Goal: Task Accomplishment & Management: Use online tool/utility

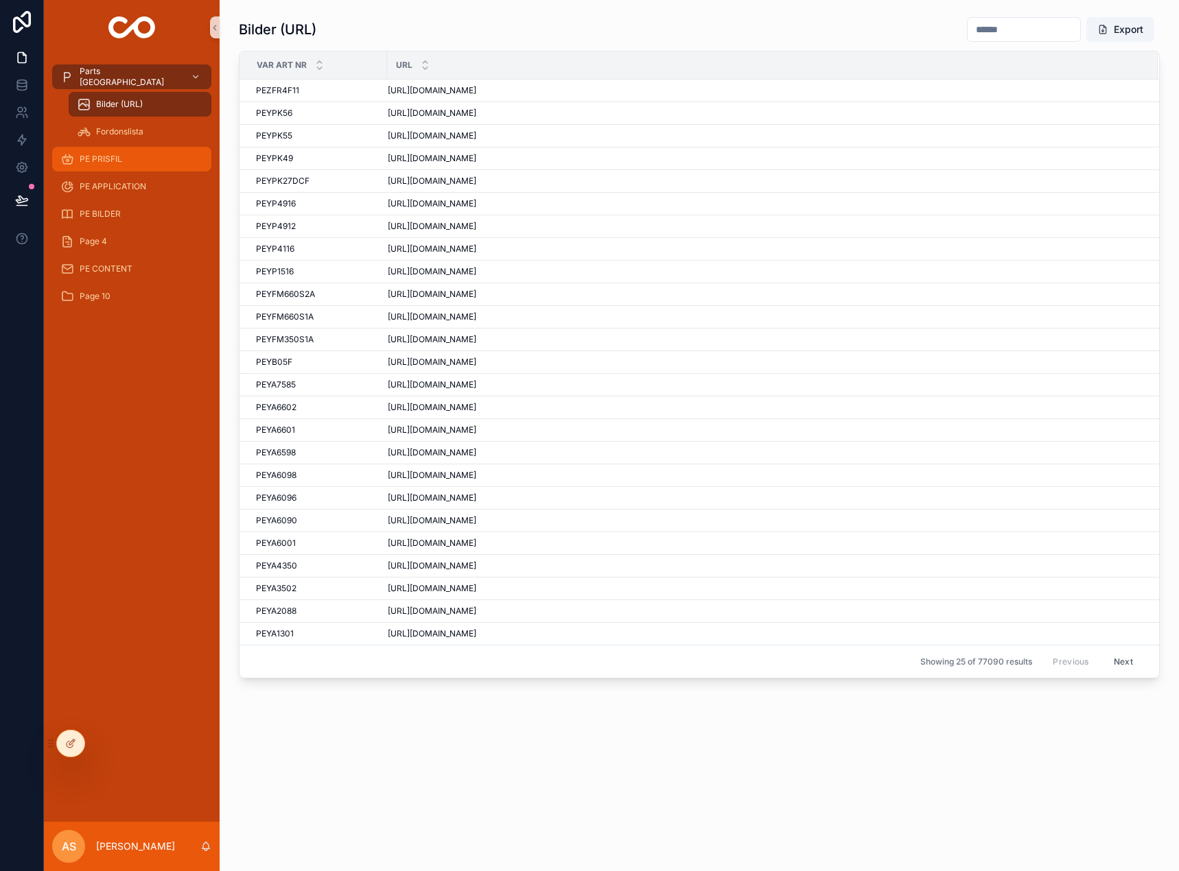
click at [129, 168] on div "PE PRISFIL" at bounding box center [131, 159] width 143 height 22
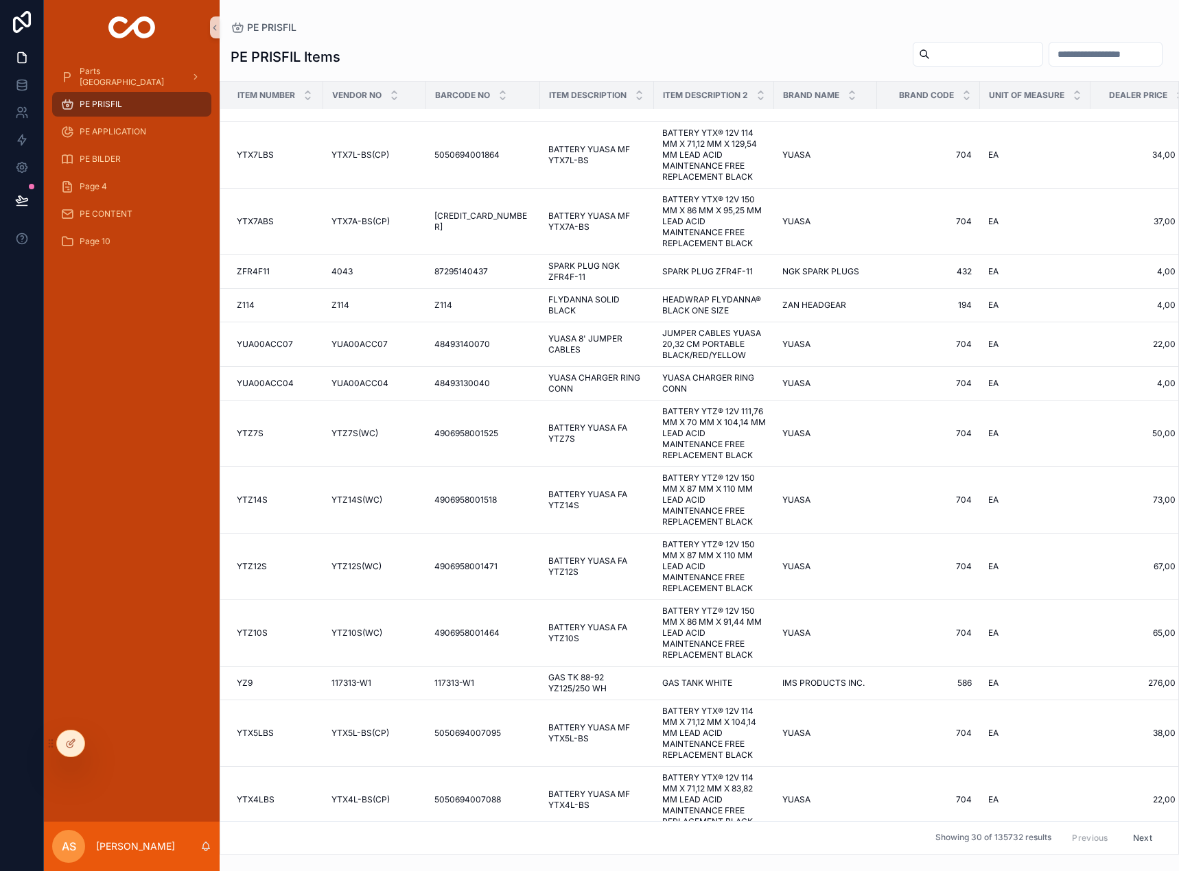
scroll to position [1042, 0]
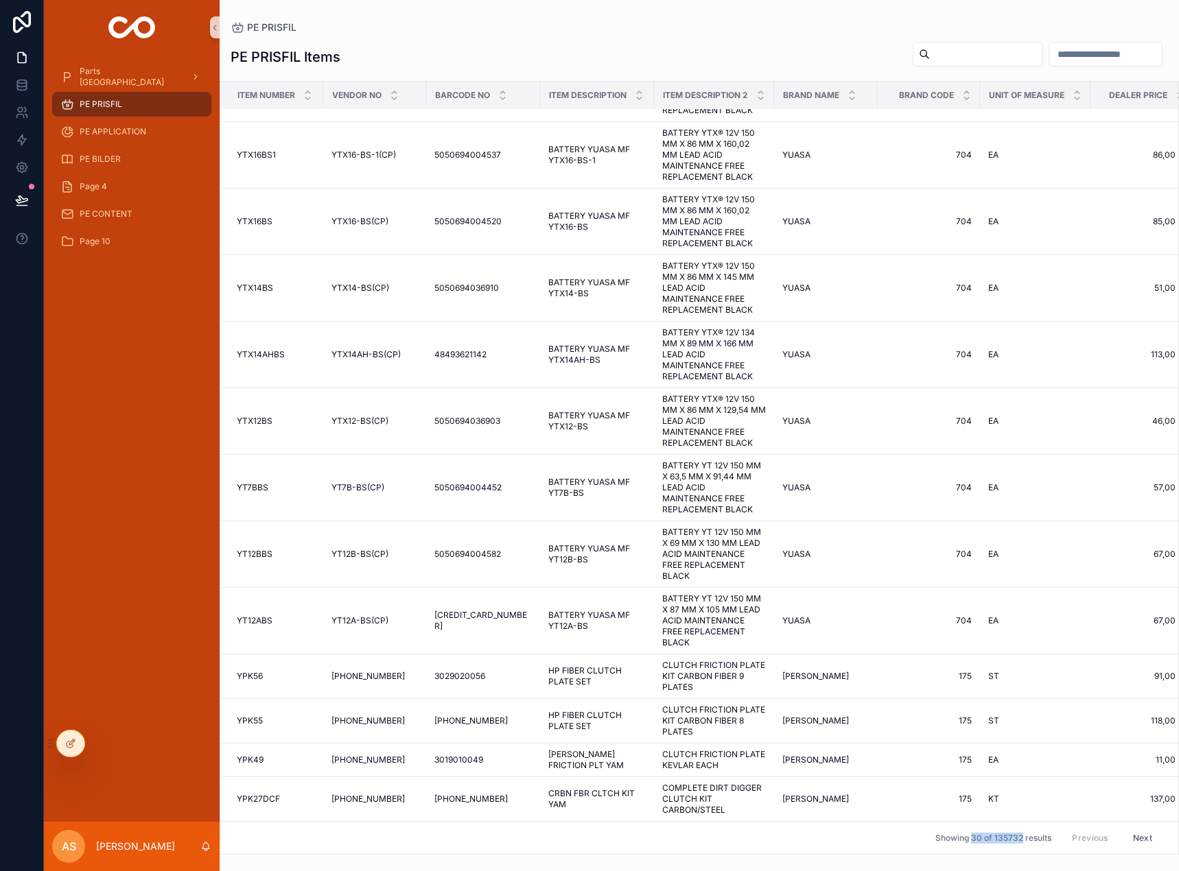
drag, startPoint x: 1011, startPoint y: 828, endPoint x: 961, endPoint y: 830, distance: 50.2
click at [961, 833] on span "Showing 30 of 135732 results" at bounding box center [993, 838] width 116 height 11
click at [45, 20] on div "scrollable content" at bounding box center [132, 27] width 176 height 55
click at [86, 117] on div "PE PRISFIL" at bounding box center [132, 104] width 176 height 27
click at [126, 215] on span "PE CONTENT" at bounding box center [106, 214] width 53 height 11
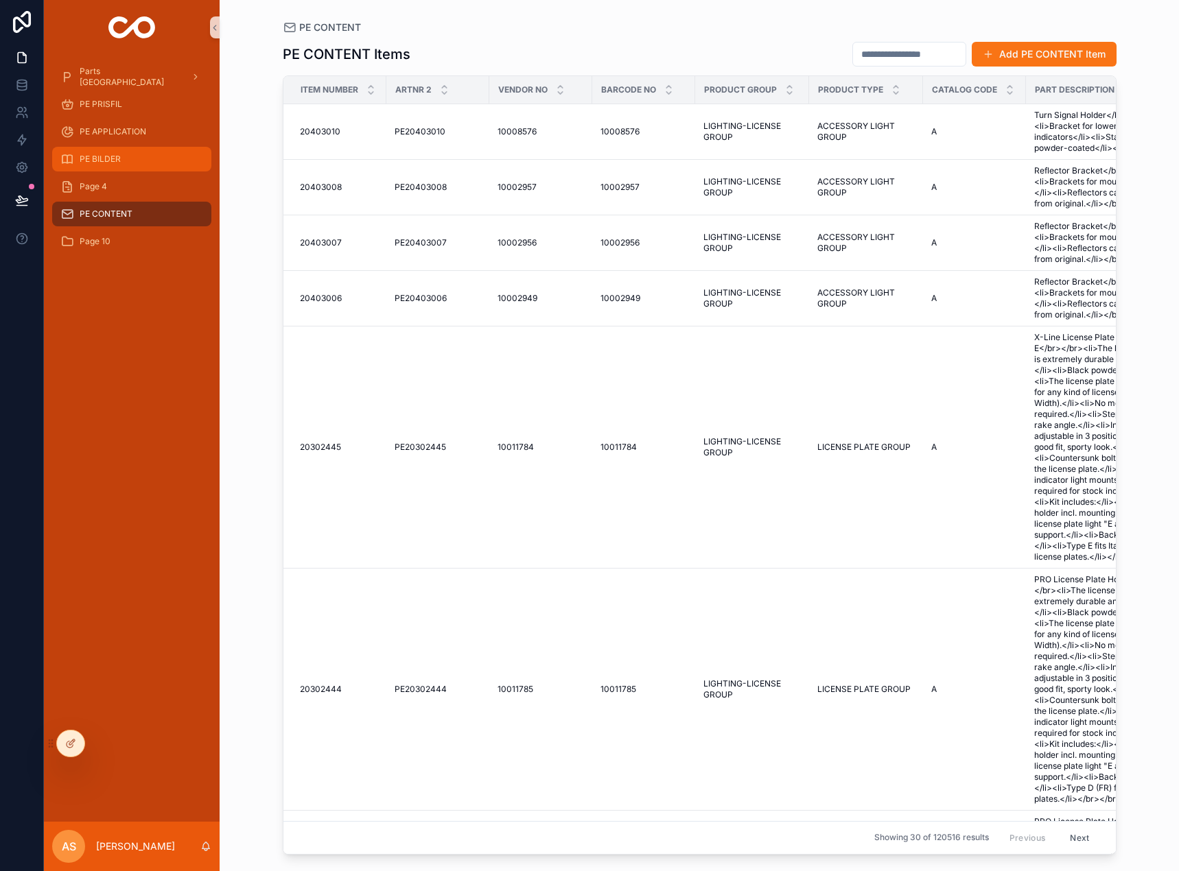
click at [98, 169] on div "PE BILDER" at bounding box center [131, 159] width 143 height 22
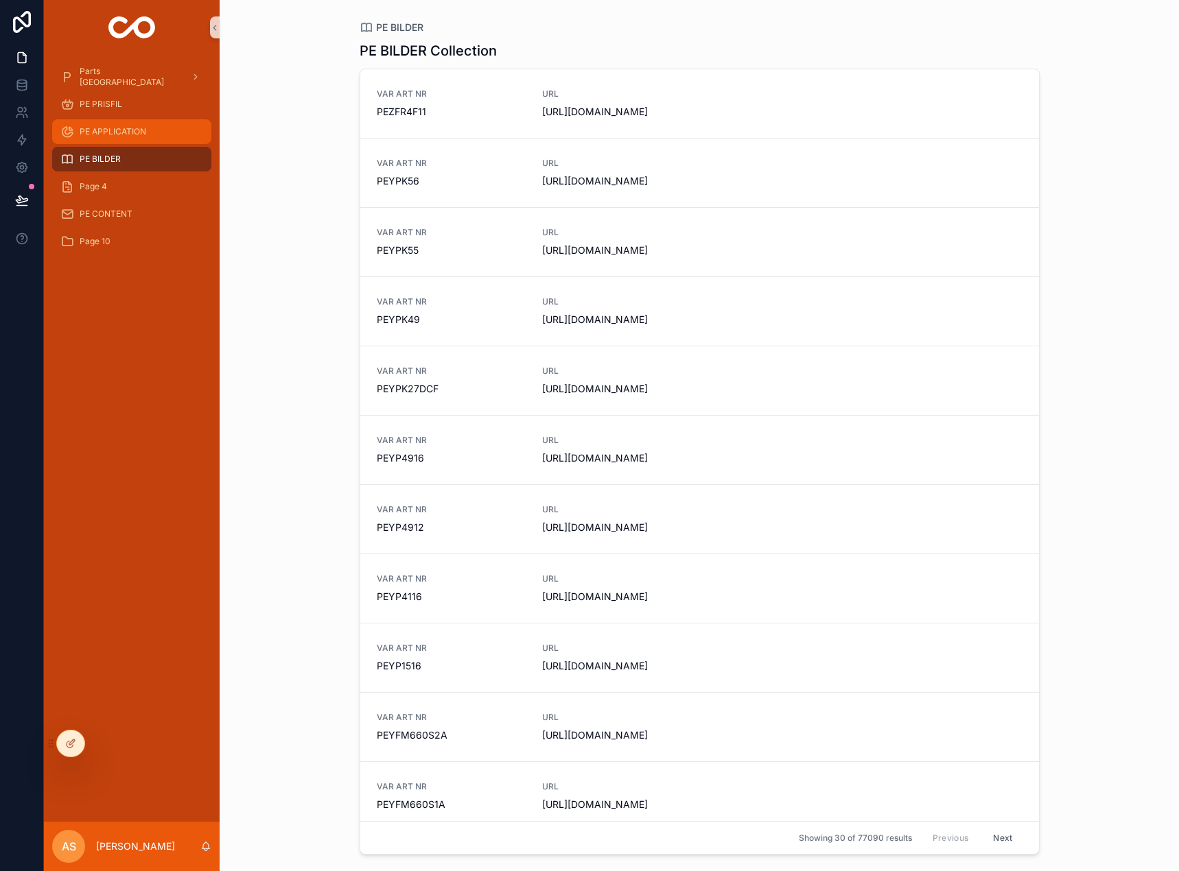
click at [102, 134] on span "PE APPLICATION" at bounding box center [113, 131] width 67 height 11
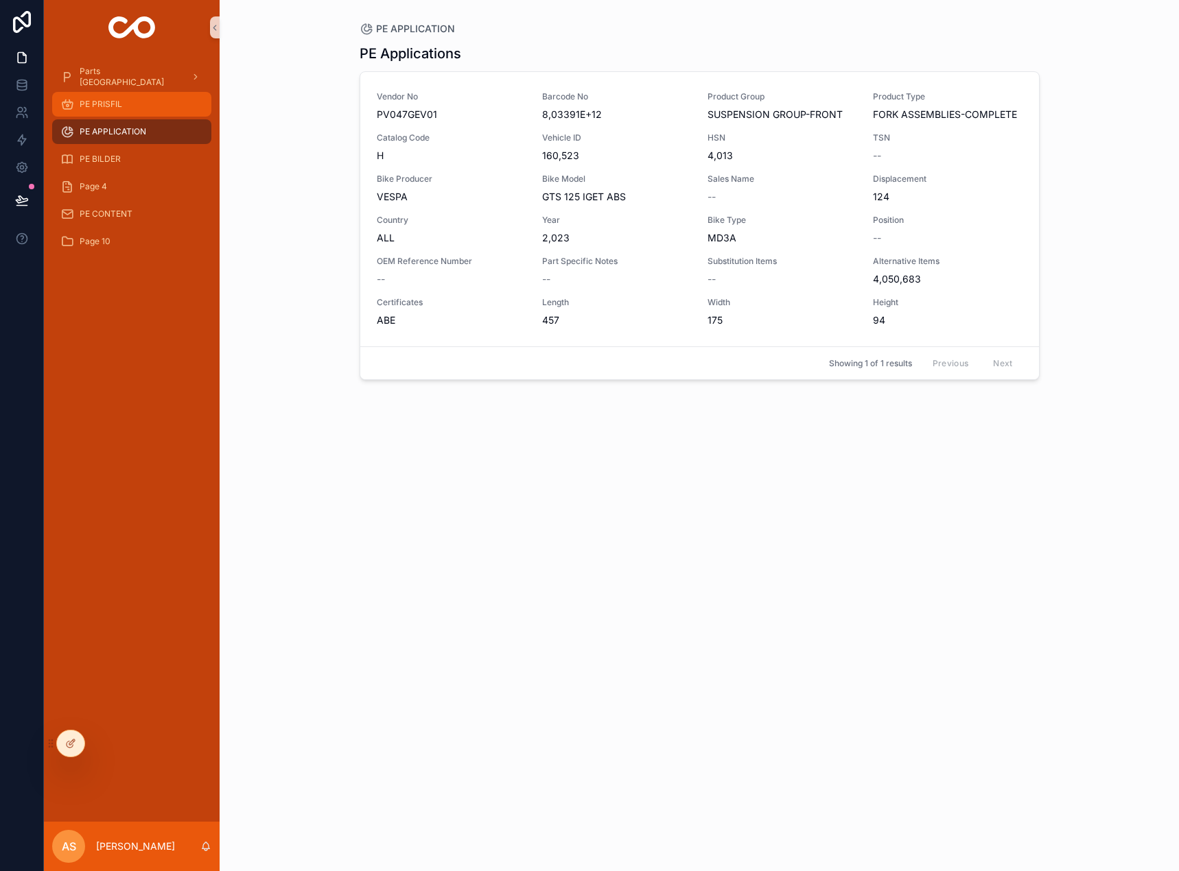
click at [102, 108] on span "PE PRISFIL" at bounding box center [101, 104] width 43 height 11
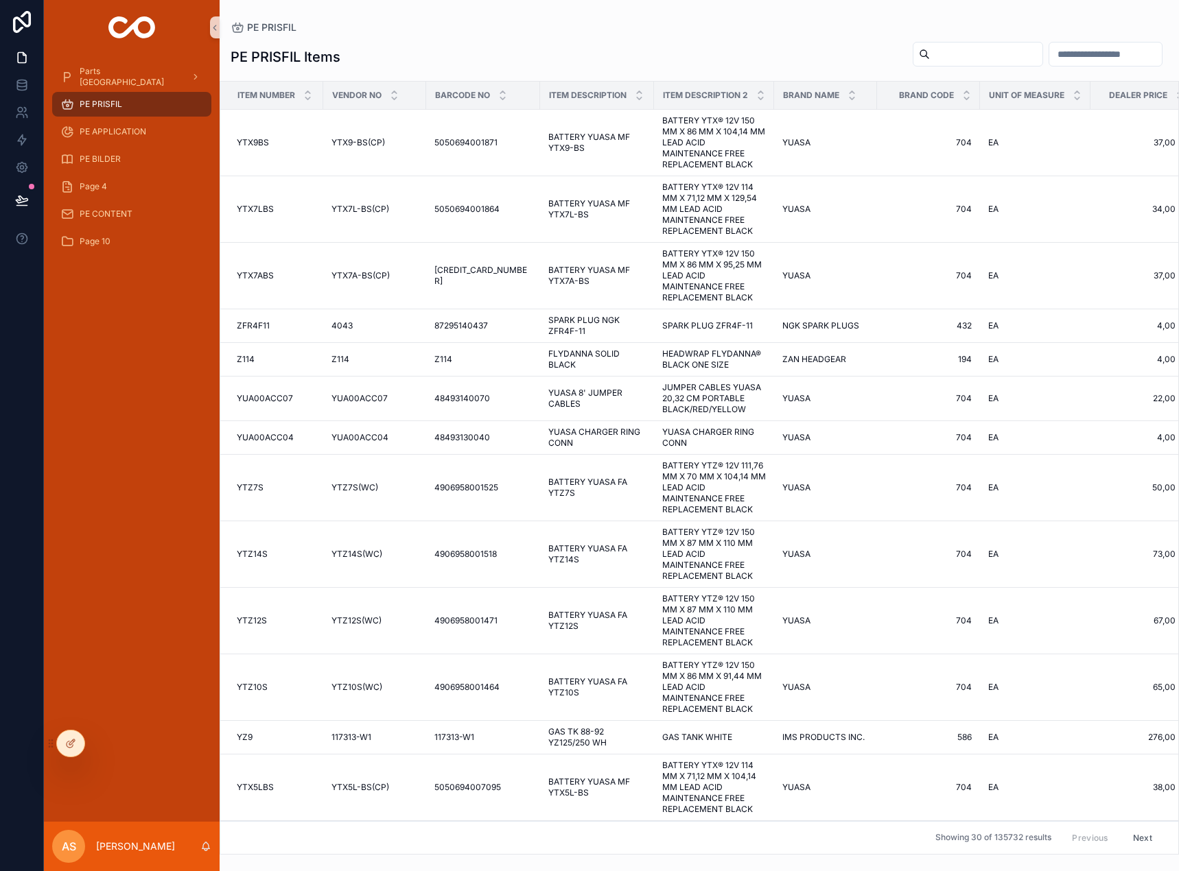
click at [100, 102] on span "PE PRISFIL" at bounding box center [101, 104] width 43 height 11
click at [105, 163] on span "PE BILDER" at bounding box center [100, 159] width 41 height 11
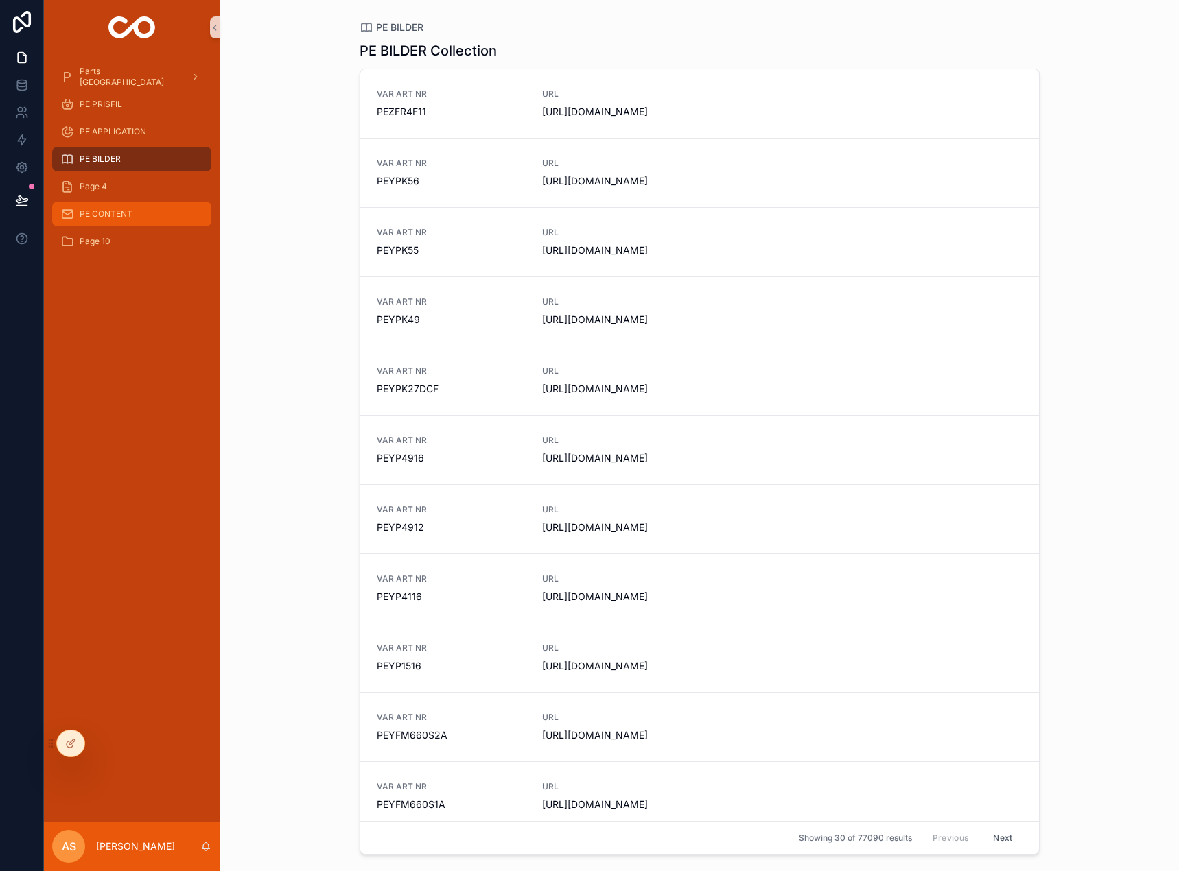
click at [144, 206] on div "PE CONTENT" at bounding box center [131, 214] width 143 height 22
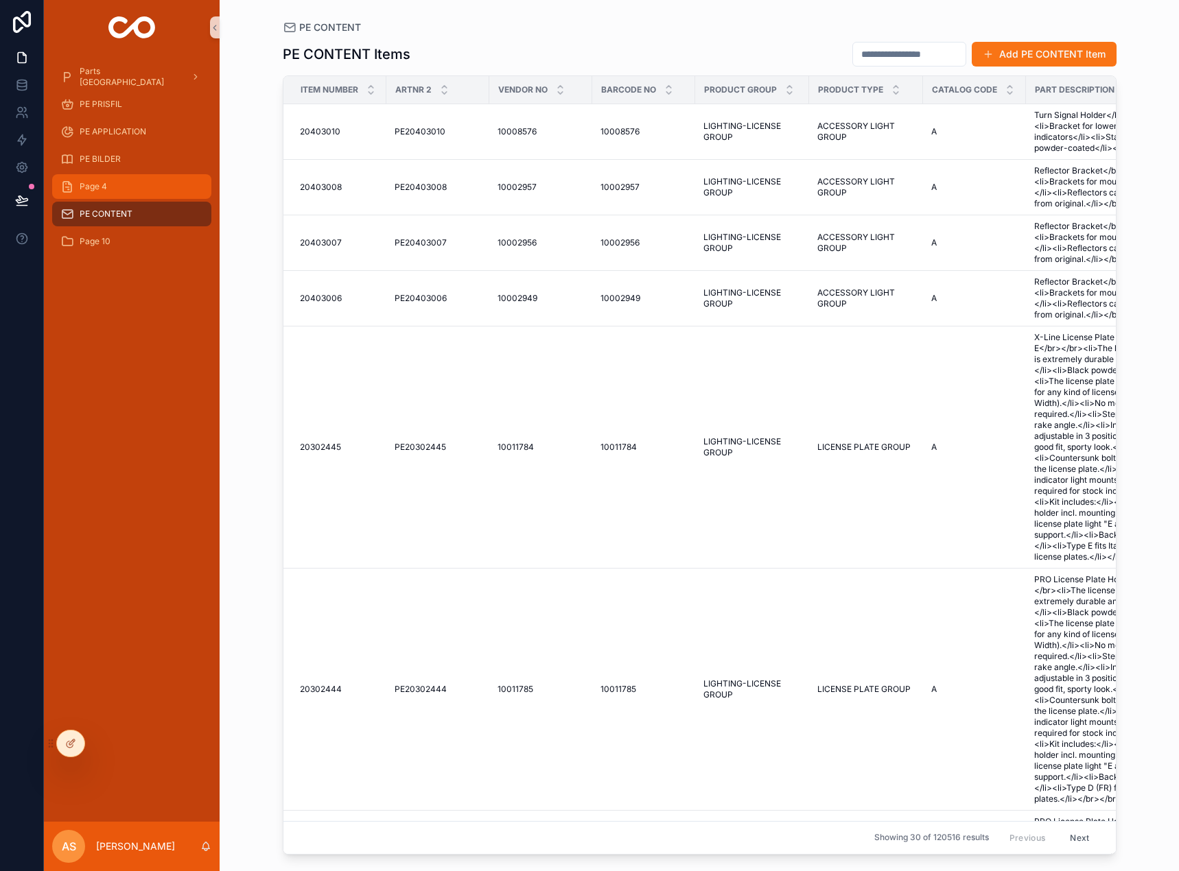
click at [144, 189] on div "Page 4" at bounding box center [131, 187] width 143 height 22
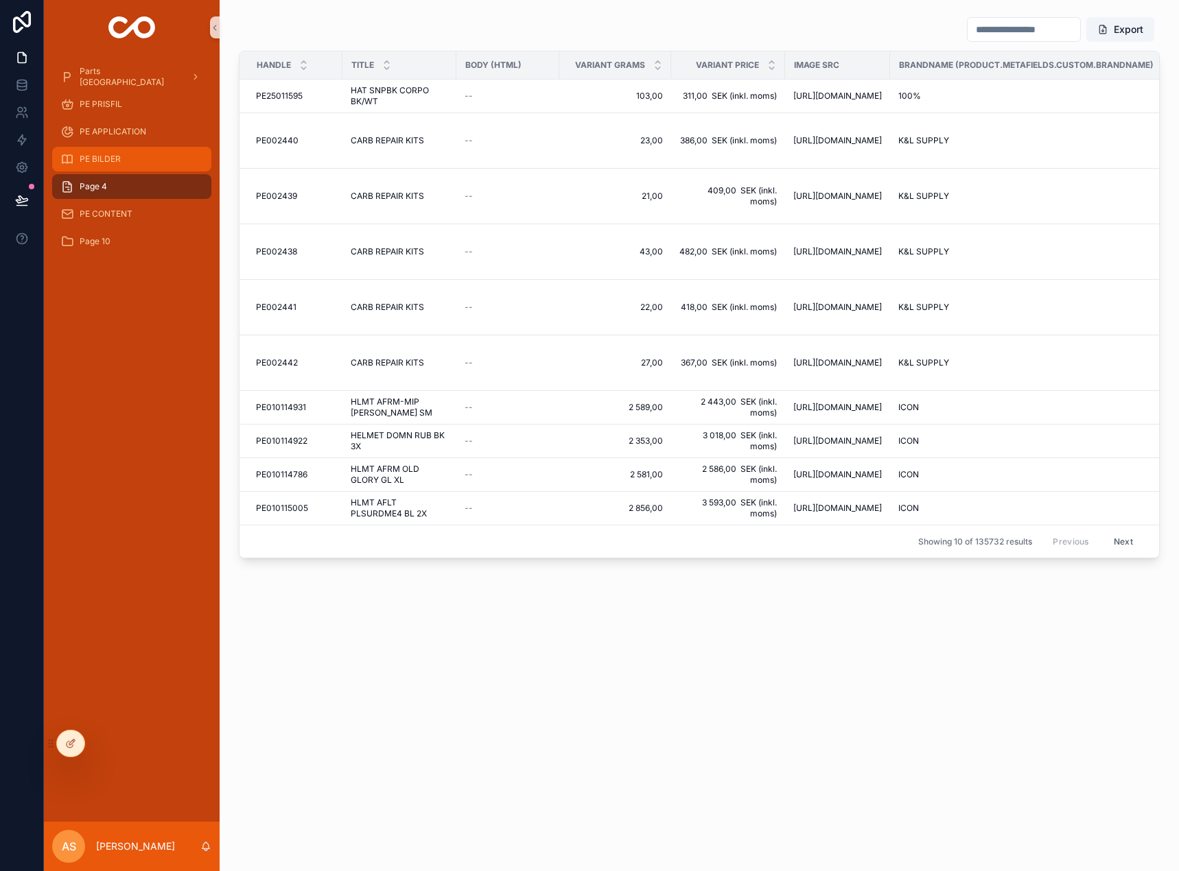
click at [142, 161] on div "PE BILDER" at bounding box center [131, 159] width 143 height 22
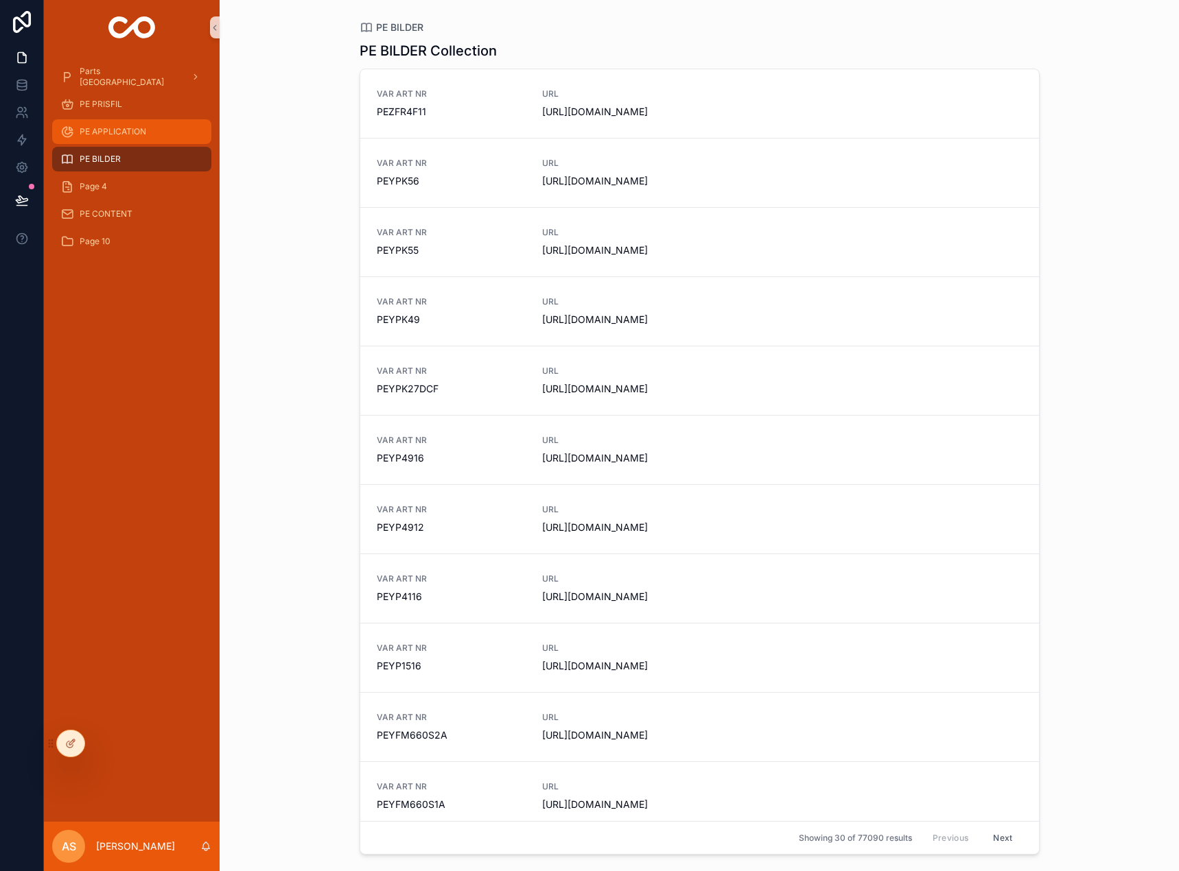
click at [145, 131] on span "PE APPLICATION" at bounding box center [113, 131] width 67 height 11
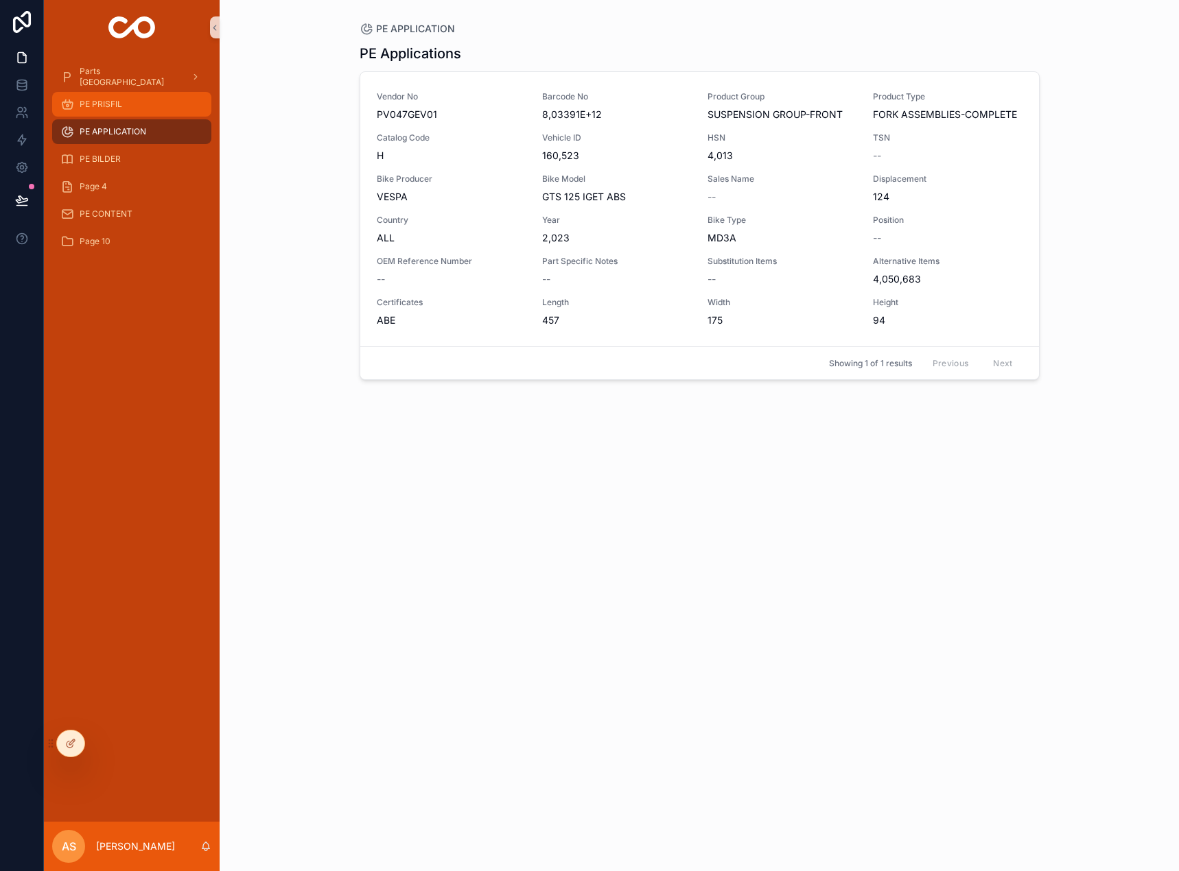
click at [142, 113] on div "PE PRISFIL" at bounding box center [131, 104] width 143 height 22
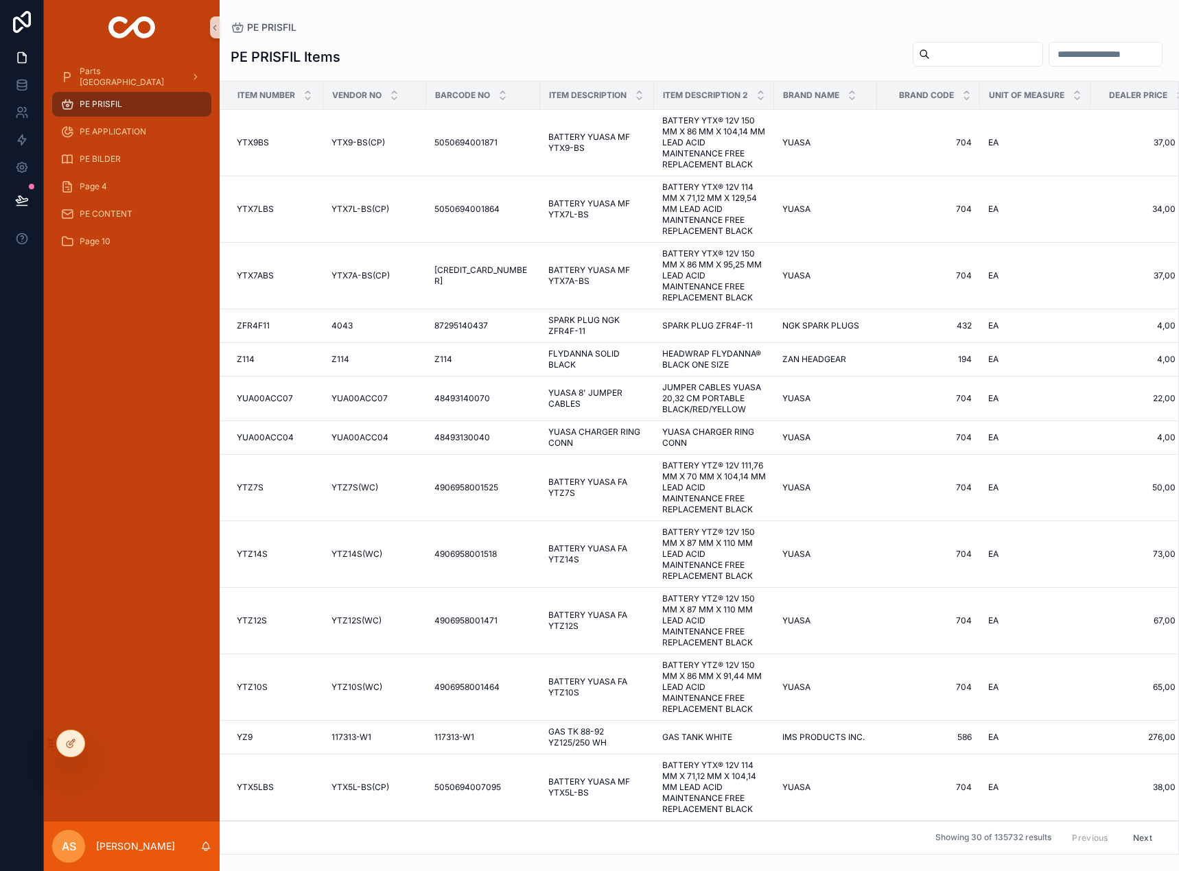
click at [130, 110] on div "PE PRISFIL" at bounding box center [131, 104] width 143 height 22
click at [118, 74] on span "Parts [GEOGRAPHIC_DATA]" at bounding box center [130, 77] width 100 height 22
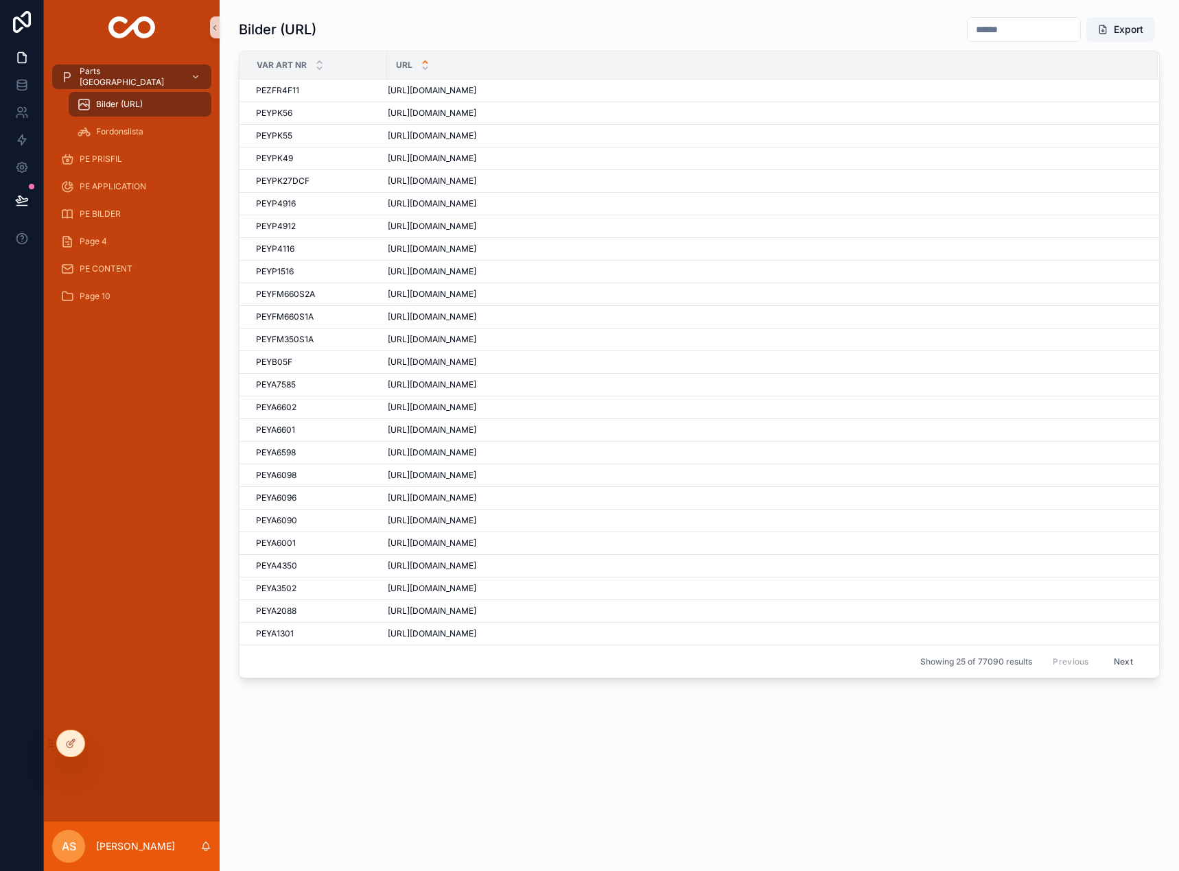
click at [424, 62] on icon "scrollable content" at bounding box center [425, 62] width 9 height 9
click at [22, 198] on icon at bounding box center [22, 199] width 12 height 7
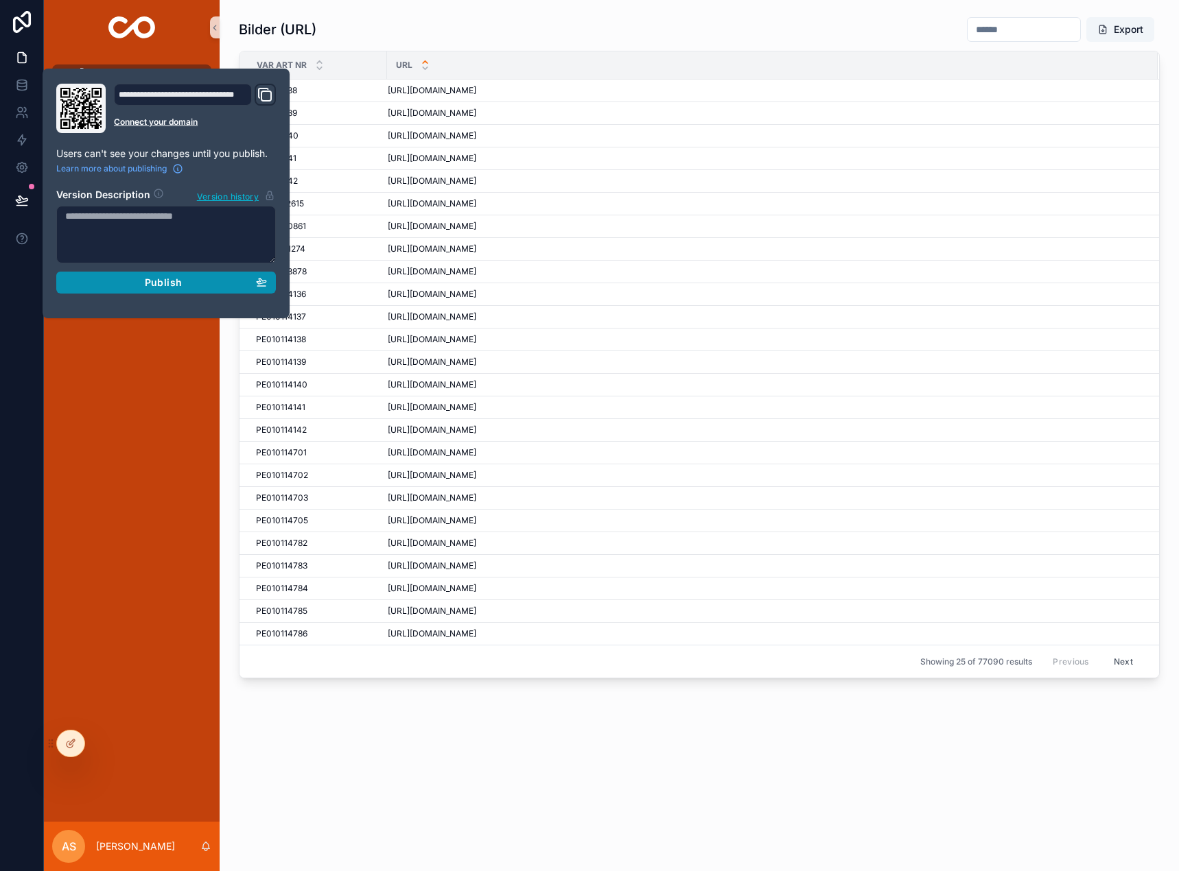
click at [115, 281] on div "Publish" at bounding box center [166, 283] width 202 height 12
